Goal: Find specific page/section: Find specific page/section

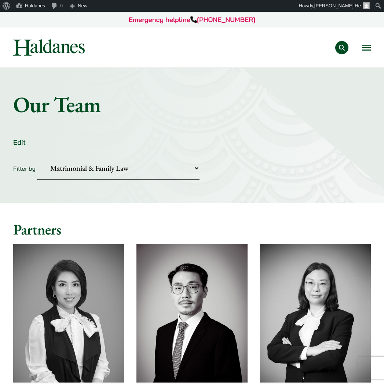
select select "divorce-and-family-law"
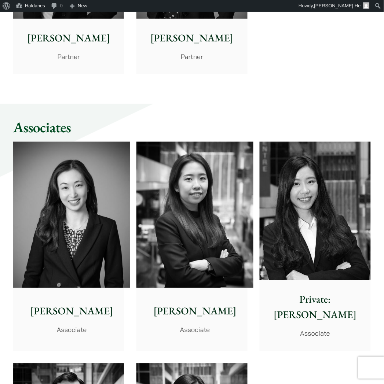
click at [92, 63] on div "[PERSON_NAME] Partner" at bounding box center [68, 46] width 111 height 55
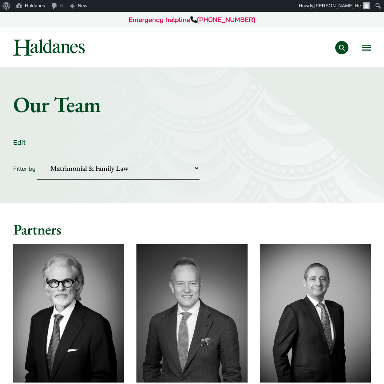
select select "divorce-and-family-law"
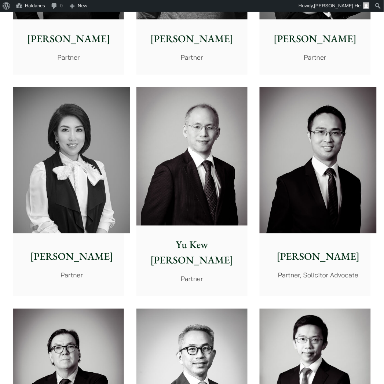
scroll to position [570, 0]
